Goal: Task Accomplishment & Management: Use online tool/utility

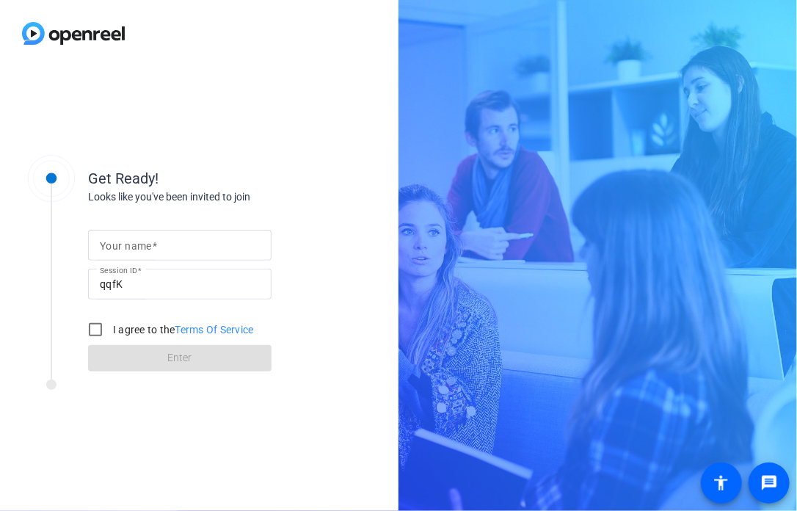
click at [128, 245] on mat-label "Your name" at bounding box center [126, 246] width 52 height 12
click at [128, 245] on input "Your name" at bounding box center [180, 245] width 160 height 18
type input "Taurien"
click at [98, 328] on input "I agree to the Terms Of Service" at bounding box center [95, 329] width 29 height 29
checkbox input "true"
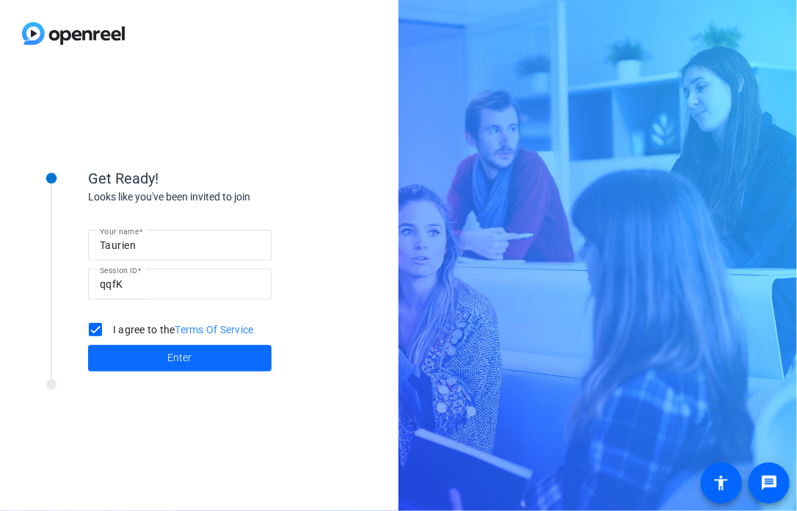
click at [163, 355] on span at bounding box center [180, 358] width 184 height 35
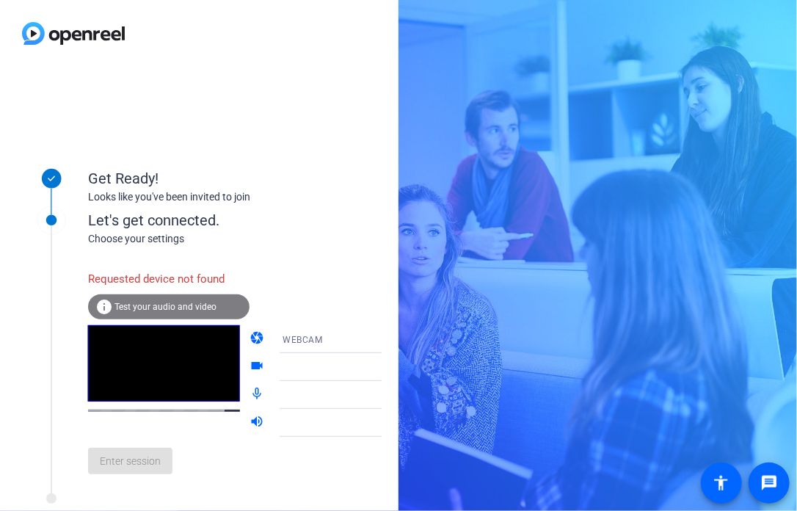
click at [178, 306] on span "Test your audio and video" at bounding box center [166, 307] width 102 height 10
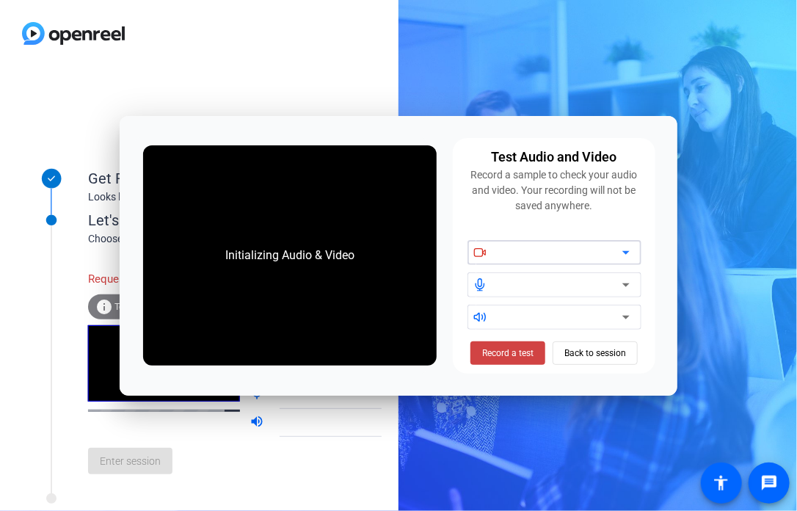
click at [582, 253] on div at bounding box center [560, 253] width 125 height 18
click at [630, 254] on icon at bounding box center [626, 253] width 18 height 18
click at [626, 254] on icon at bounding box center [626, 253] width 18 height 18
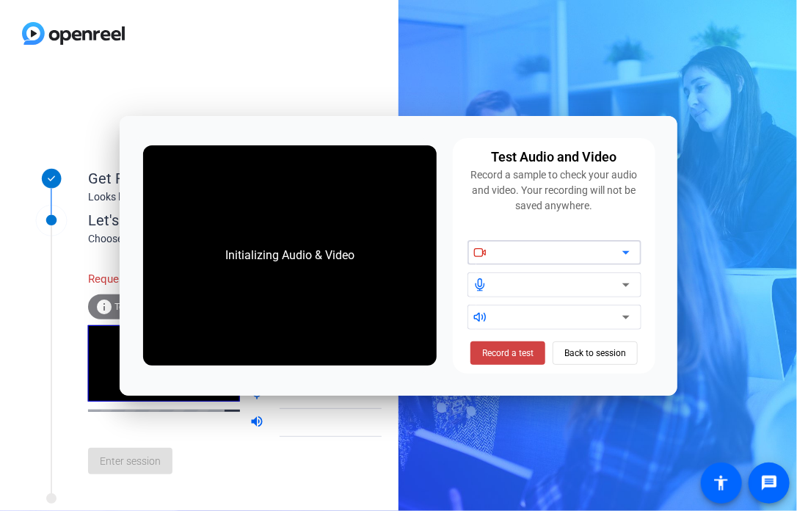
click at [626, 254] on icon at bounding box center [626, 253] width 18 height 18
click at [592, 280] on div at bounding box center [560, 285] width 125 height 18
click at [606, 287] on div at bounding box center [560, 285] width 125 height 18
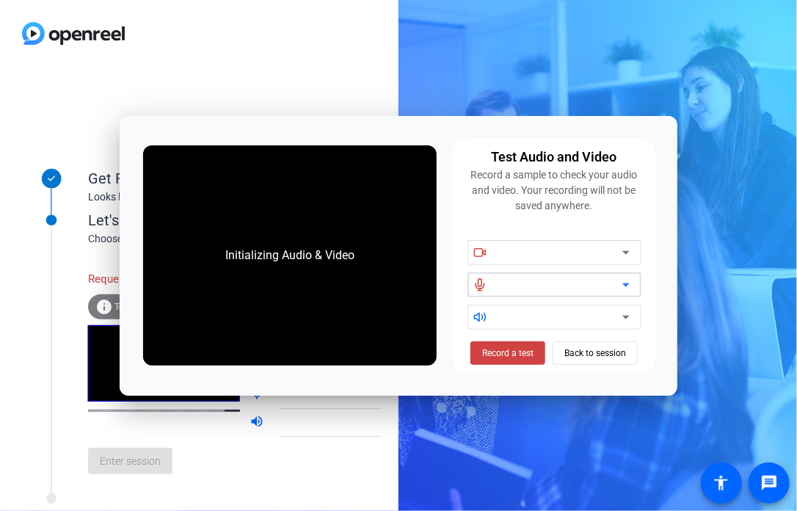
click at [606, 287] on div at bounding box center [560, 285] width 125 height 18
click at [593, 349] on span "Back to session" at bounding box center [595, 353] width 62 height 28
